Goal: Task Accomplishment & Management: Manage account settings

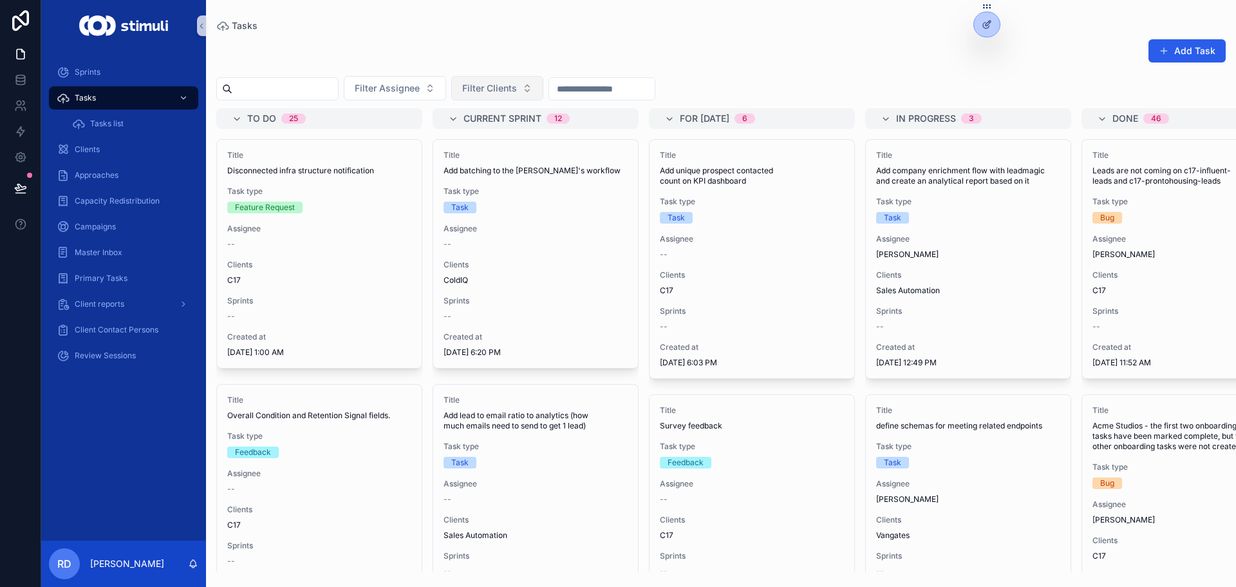
click at [544, 89] on button "Filter Clients" at bounding box center [497, 88] width 92 height 24
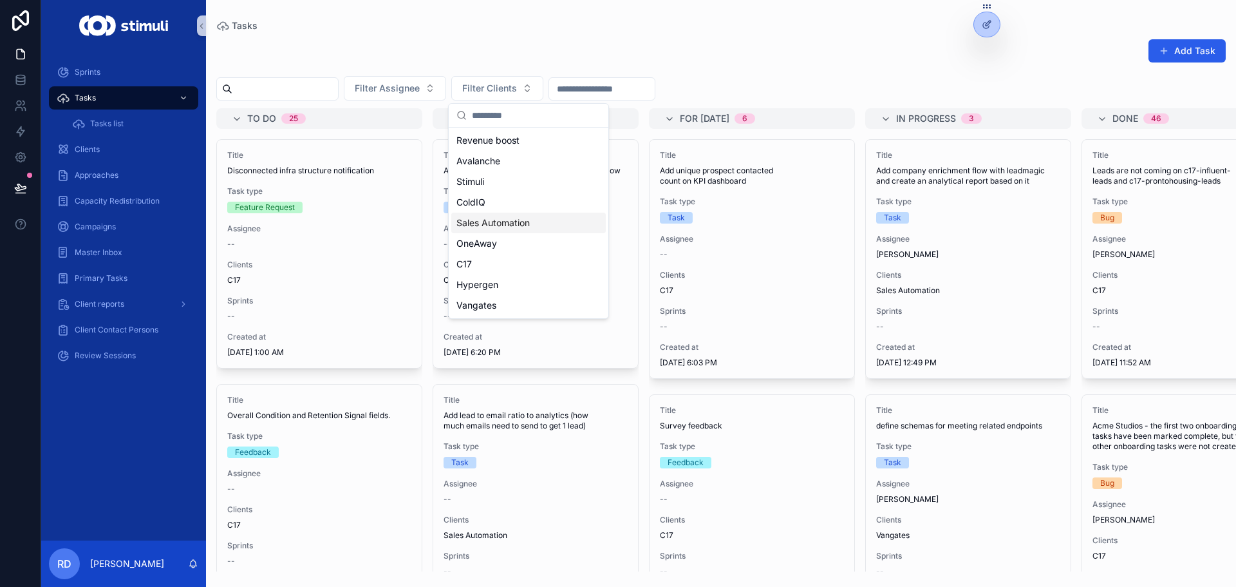
click at [513, 223] on span "Sales Automation" at bounding box center [493, 222] width 73 height 13
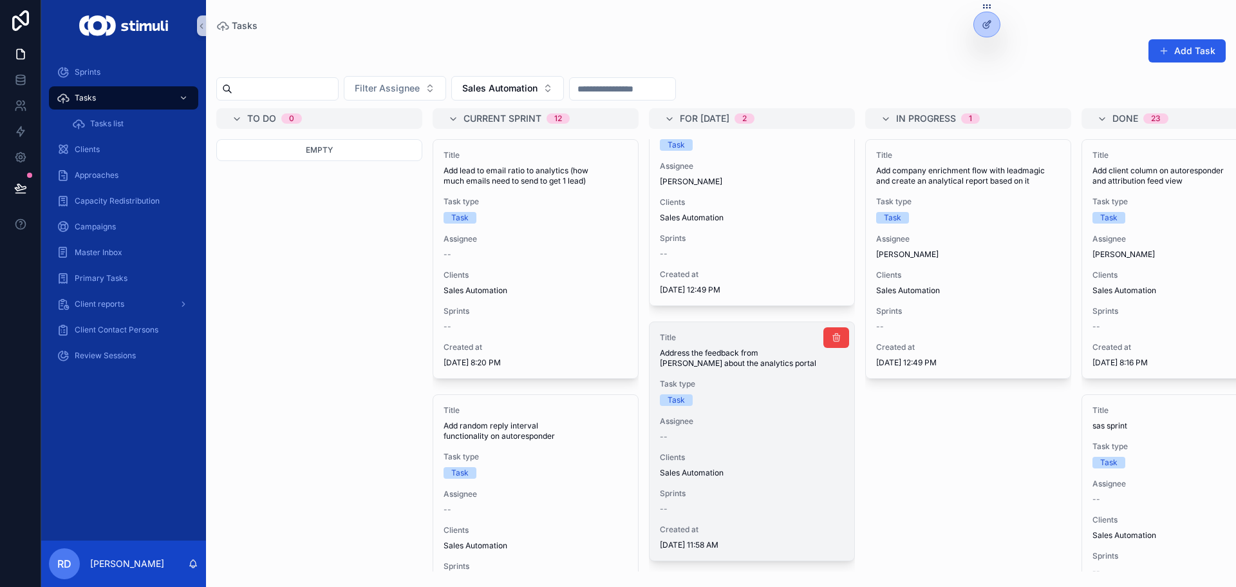
scroll to position [72, 0]
click at [741, 359] on div "Title Address the feedback from [PERSON_NAME] about the analytics portal Task t…" at bounding box center [752, 441] width 205 height 238
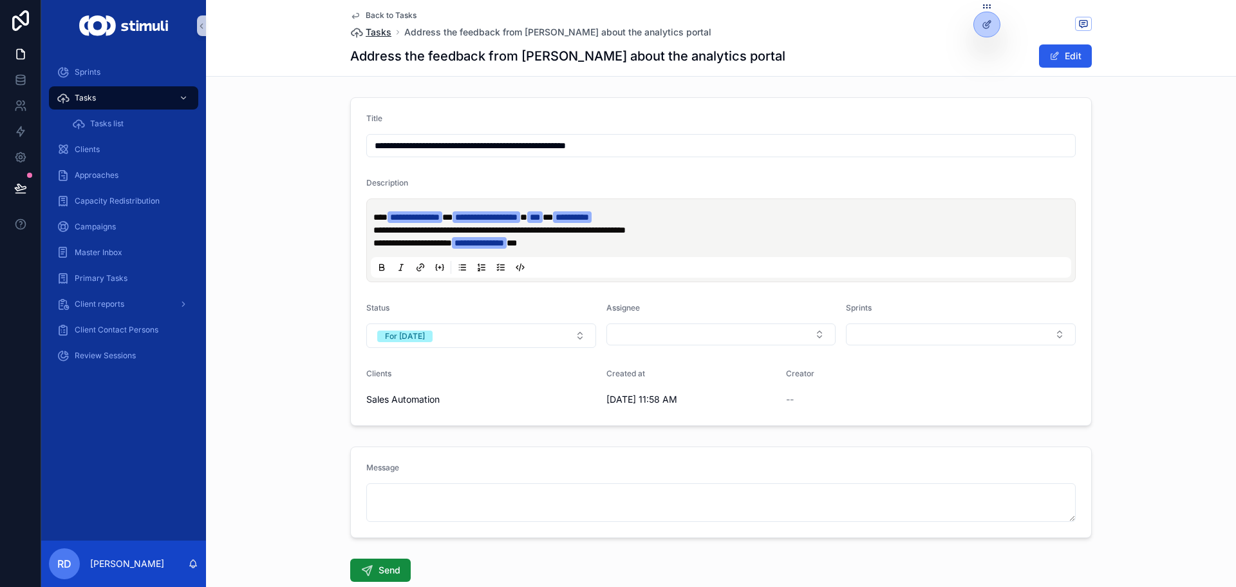
click at [373, 32] on span "Tasks" at bounding box center [379, 32] width 26 height 13
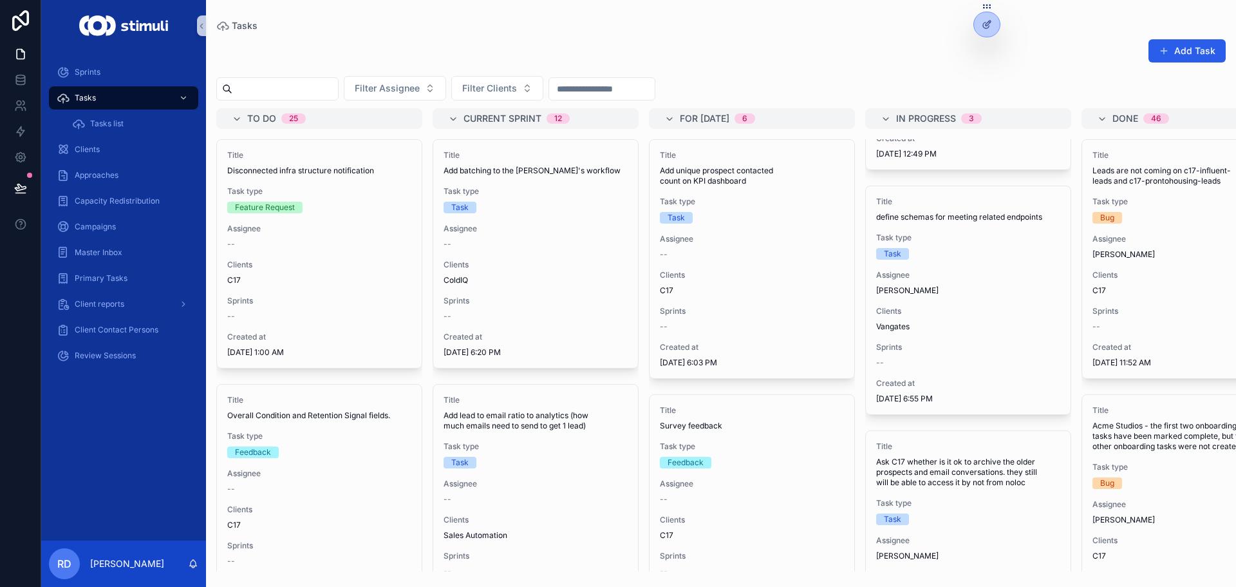
scroll to position [322, 0]
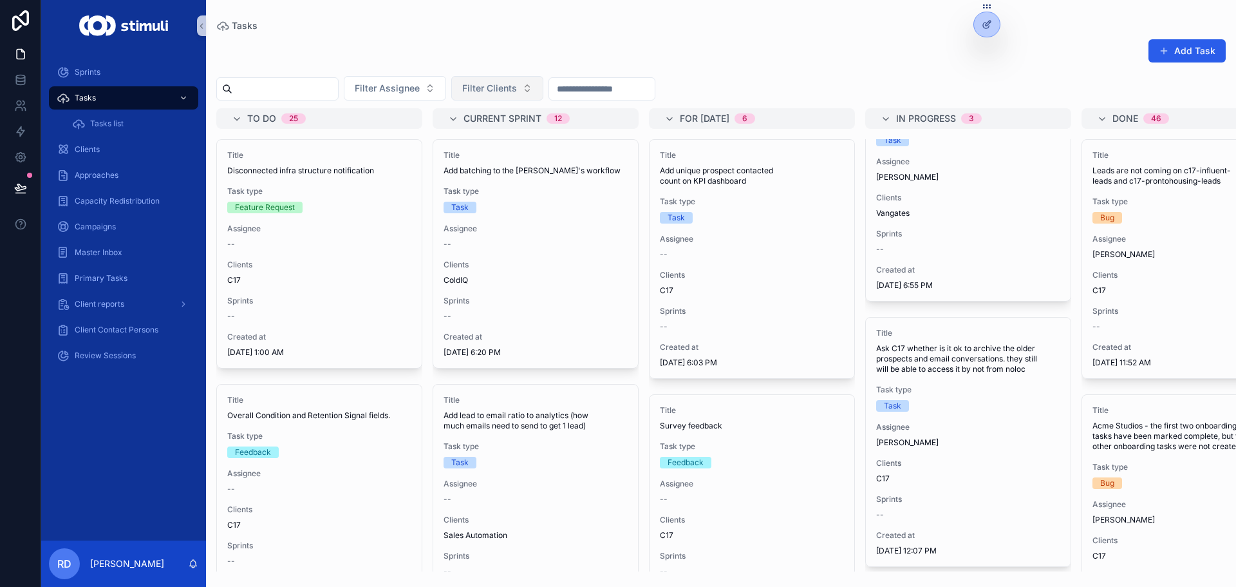
click at [500, 83] on span "Filter Clients" at bounding box center [489, 88] width 55 height 13
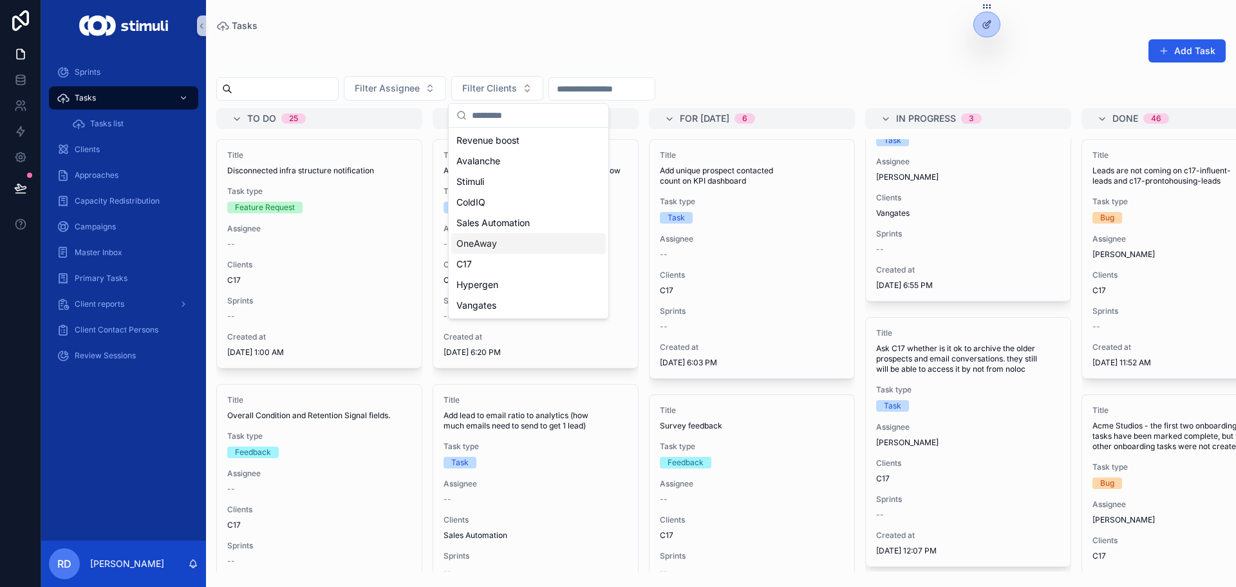
click at [510, 232] on div "Sales Automation" at bounding box center [528, 223] width 155 height 21
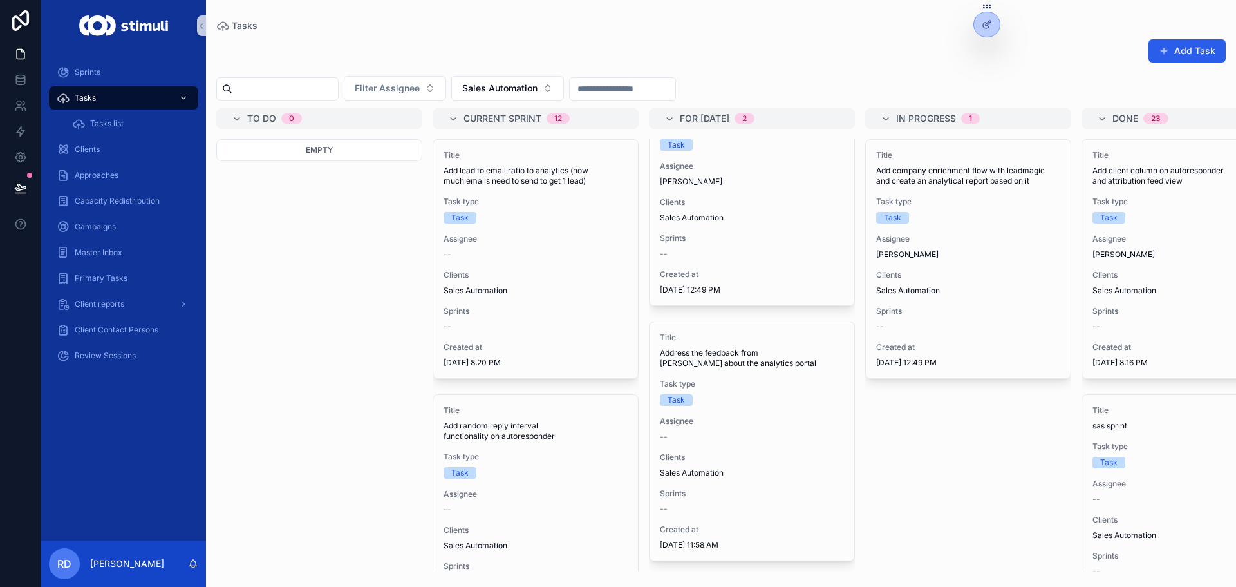
click at [602, 39] on div "Add Task" at bounding box center [721, 54] width 1010 height 30
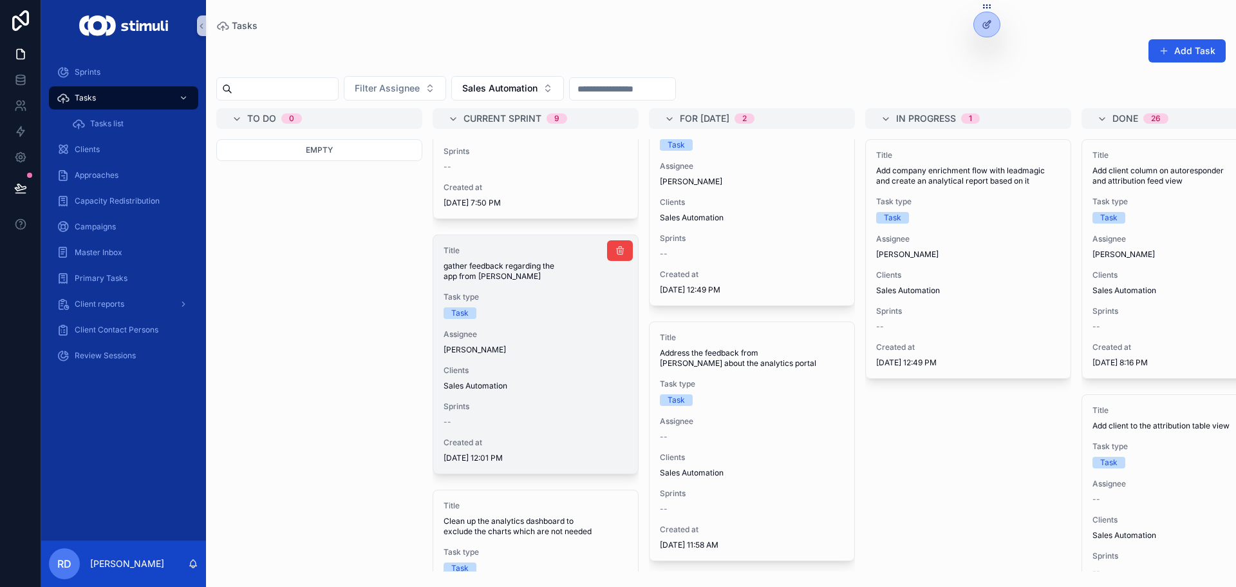
scroll to position [917, 0]
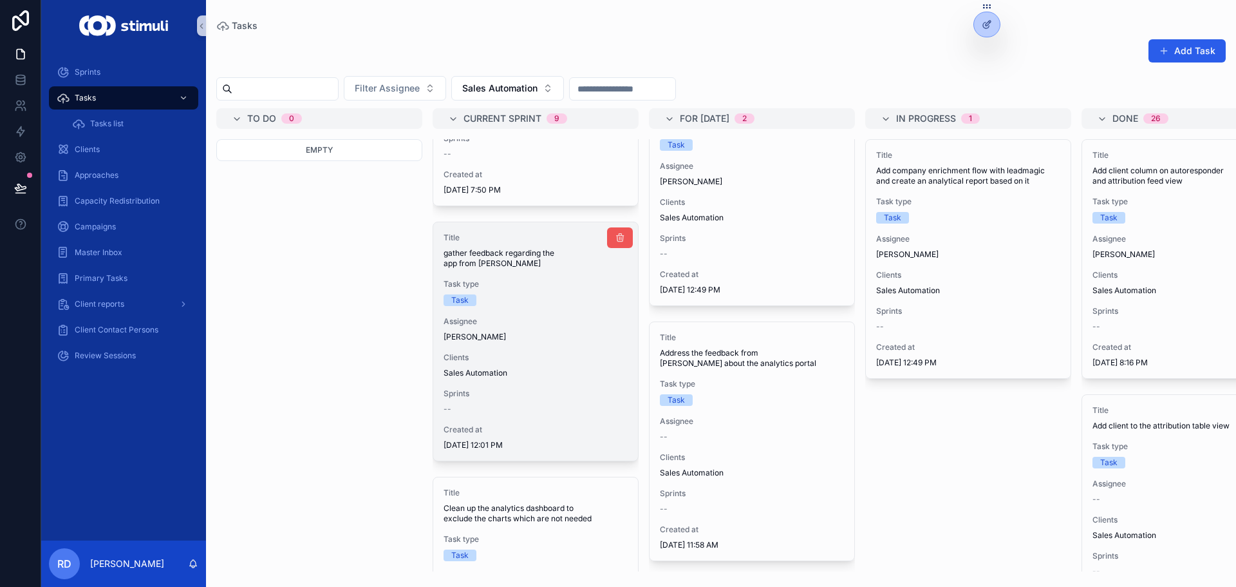
click at [615, 236] on icon "scrollable content" at bounding box center [620, 237] width 10 height 10
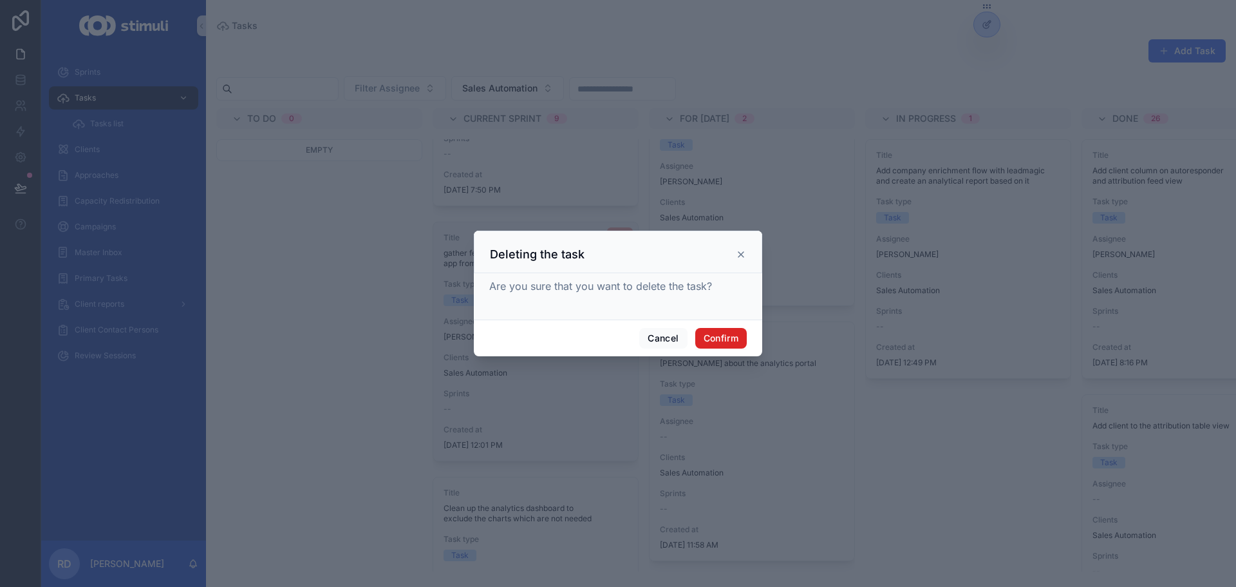
click at [727, 334] on button "Confirm" at bounding box center [722, 338] width 52 height 21
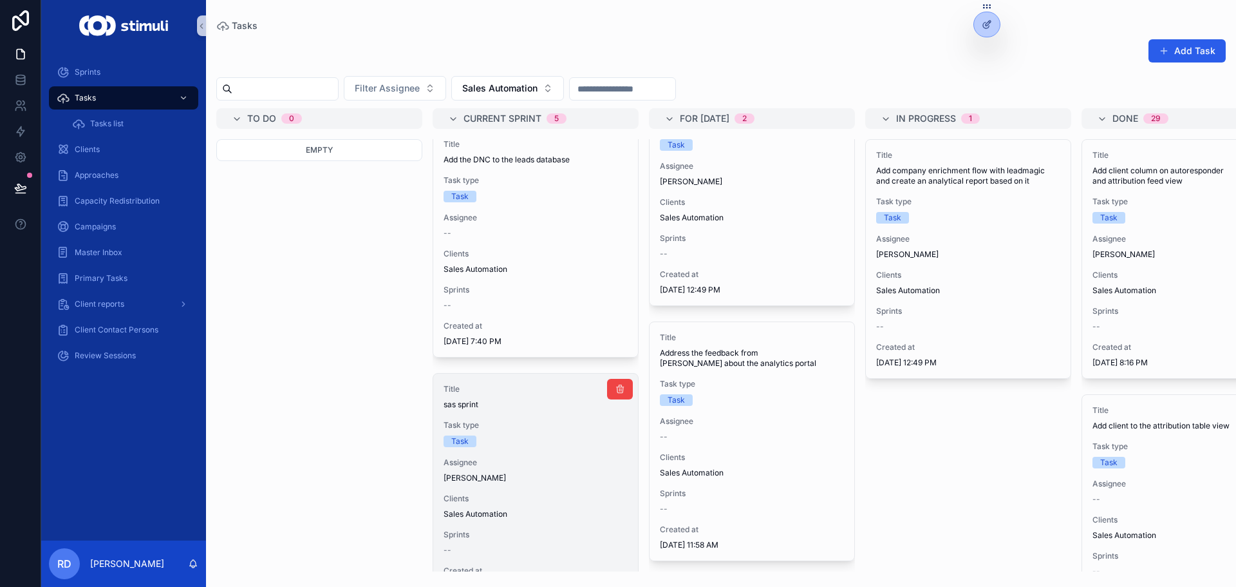
scroll to position [451, 0]
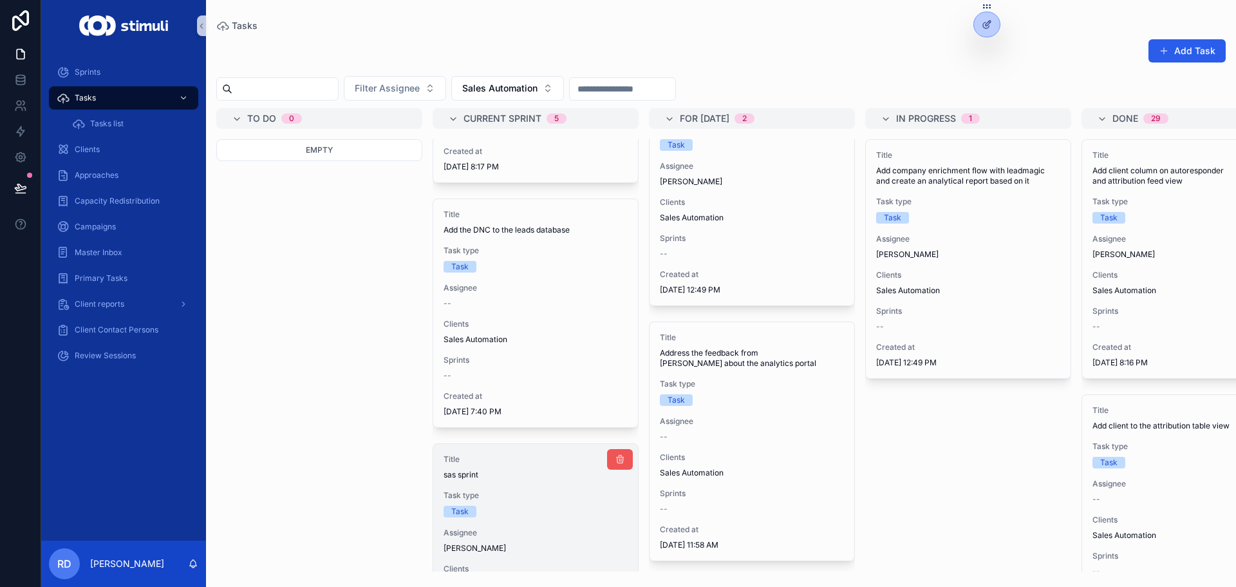
click at [615, 459] on icon "scrollable content" at bounding box center [620, 459] width 10 height 10
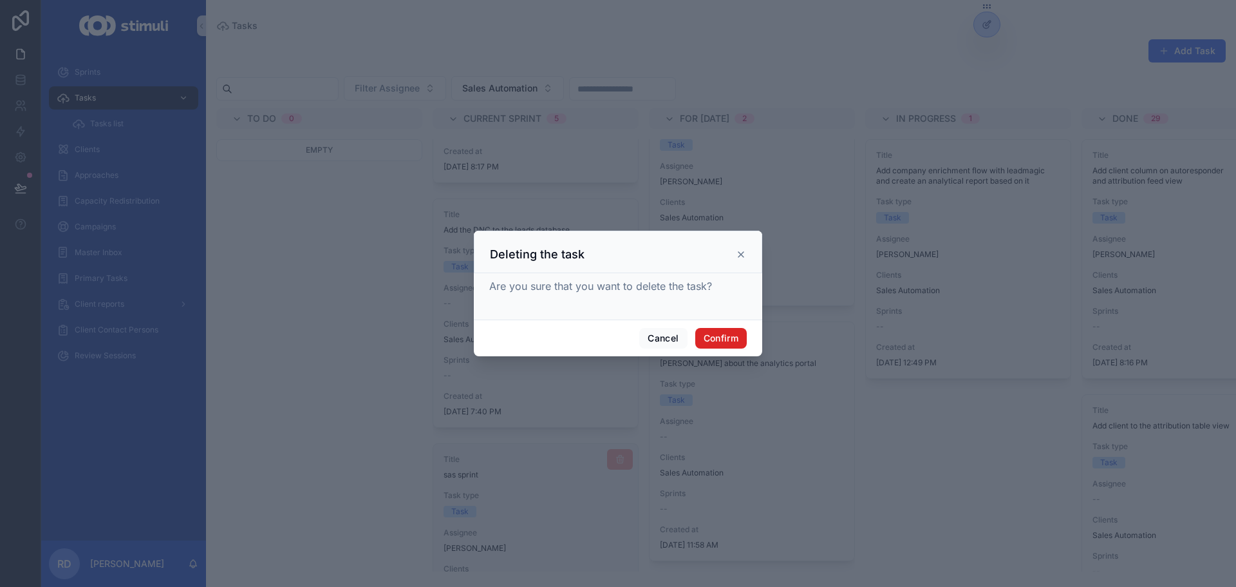
click at [725, 332] on button "Confirm" at bounding box center [722, 338] width 52 height 21
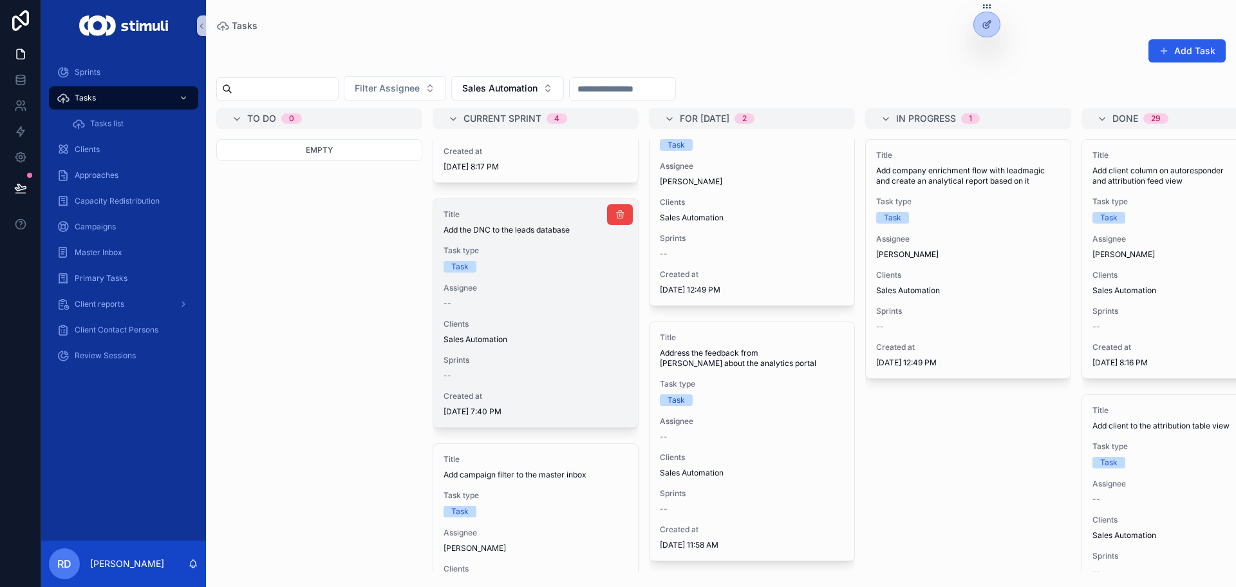
click at [480, 294] on div "Assignee --" at bounding box center [536, 296] width 184 height 26
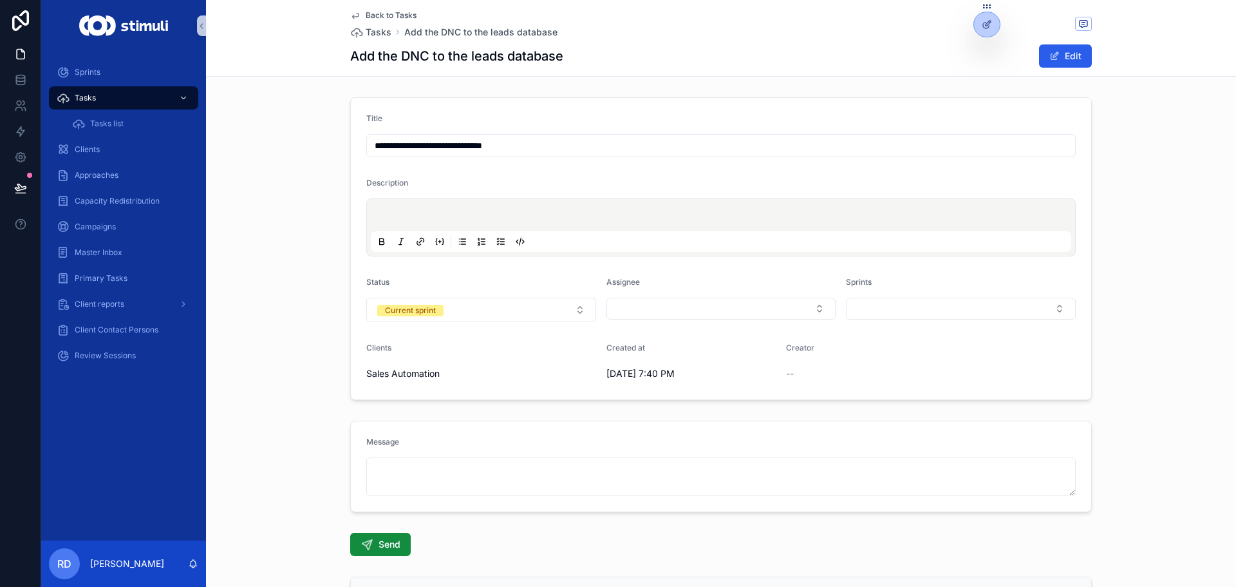
click at [377, 14] on span "Back to Tasks" at bounding box center [391, 15] width 51 height 10
